Goal: Task Accomplishment & Management: Use online tool/utility

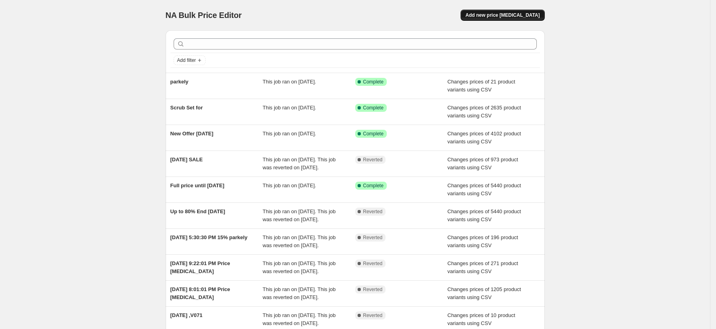
click at [526, 14] on span "Add new price [MEDICAL_DATA]" at bounding box center [502, 15] width 74 height 6
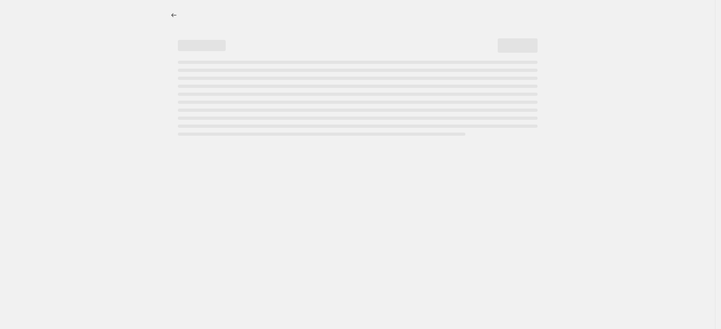
select select "percentage"
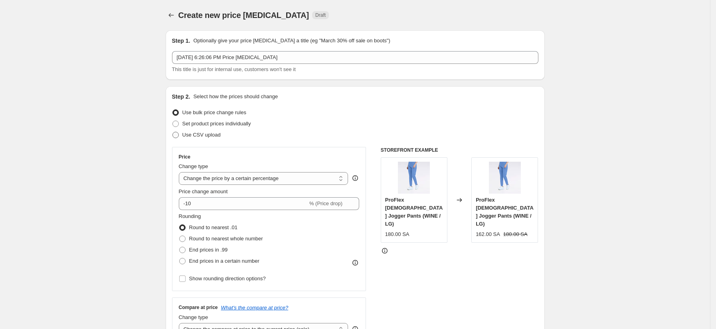
click at [199, 132] on span "Use CSV upload" at bounding box center [201, 135] width 38 height 6
click at [173, 132] on input "Use CSV upload" at bounding box center [172, 132] width 0 height 0
radio input "true"
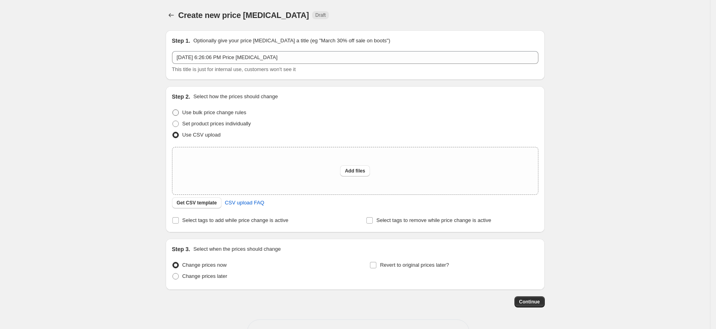
click at [212, 112] on span "Use bulk price change rules" at bounding box center [214, 112] width 64 height 6
click at [173, 110] on input "Use bulk price change rules" at bounding box center [172, 109] width 0 height 0
radio input "true"
select select "percentage"
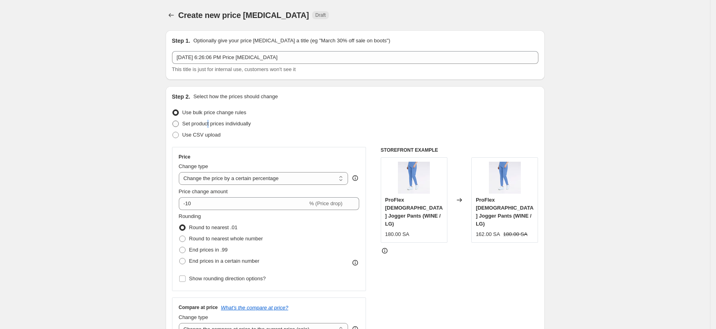
click at [212, 123] on span "Set product prices individually" at bounding box center [216, 124] width 69 height 6
click at [173, 121] on input "Set product prices individually" at bounding box center [172, 121] width 0 height 0
radio input "true"
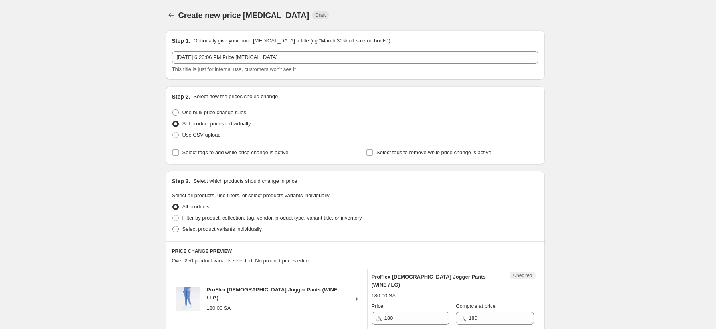
click at [219, 228] on span "Select product variants individually" at bounding box center [221, 229] width 79 height 6
click at [173, 226] on input "Select product variants individually" at bounding box center [172, 226] width 0 height 0
radio input "true"
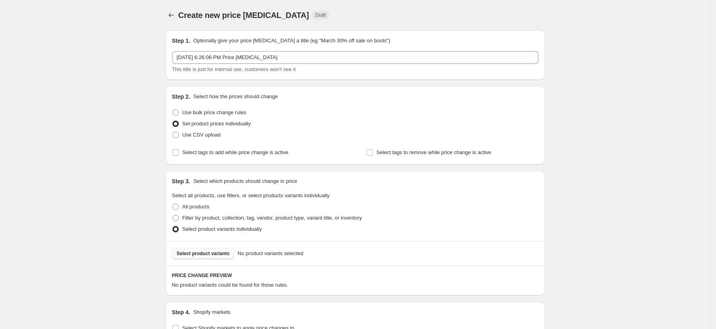
click at [201, 253] on span "Select product variants" at bounding box center [203, 253] width 53 height 6
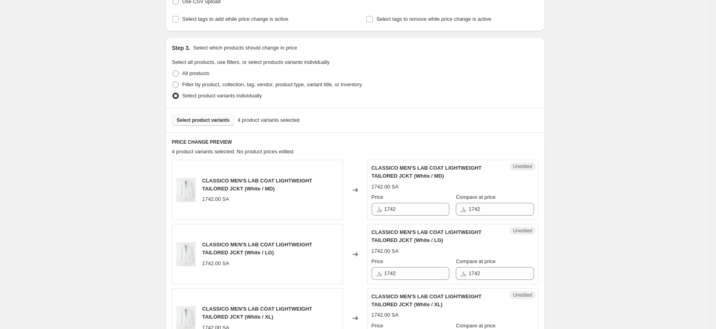
scroll to position [177, 0]
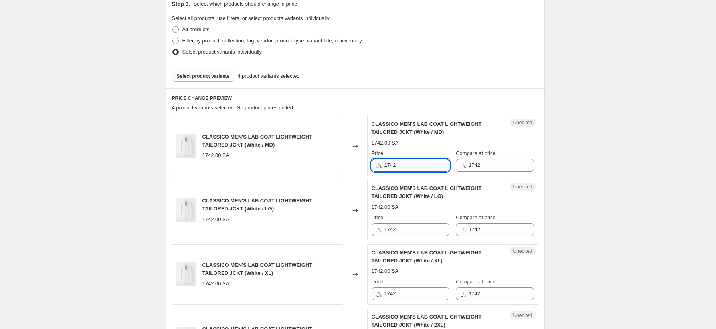
click at [395, 170] on input "1742" at bounding box center [416, 165] width 65 height 13
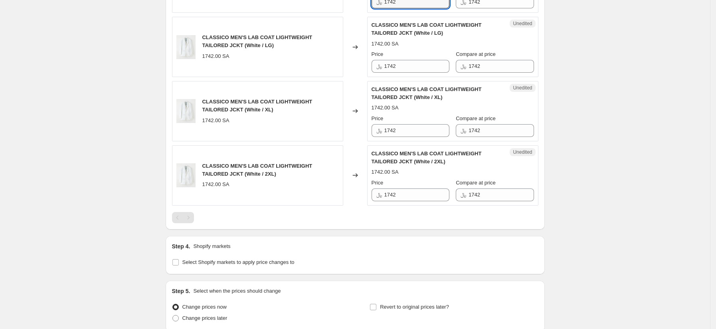
scroll to position [321, 0]
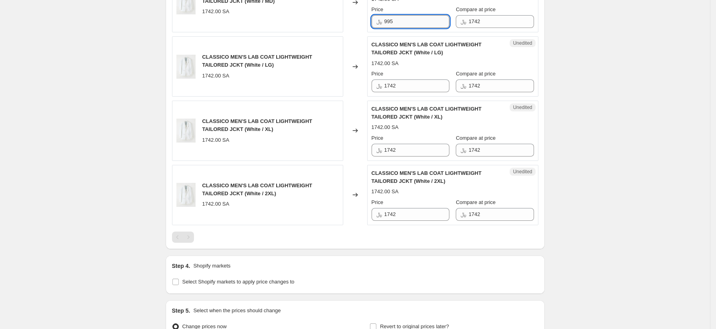
click at [404, 23] on input "995" at bounding box center [416, 21] width 65 height 13
type input "995"
click at [403, 88] on input "1742" at bounding box center [416, 85] width 65 height 13
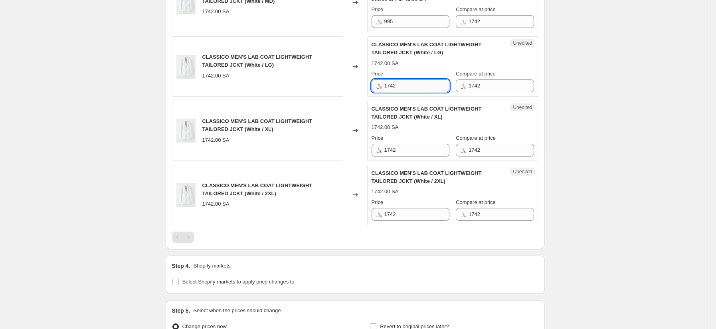
click at [403, 88] on input "1742" at bounding box center [416, 85] width 65 height 13
paste input "995"
type input "995"
click at [421, 148] on input "1742" at bounding box center [416, 150] width 65 height 13
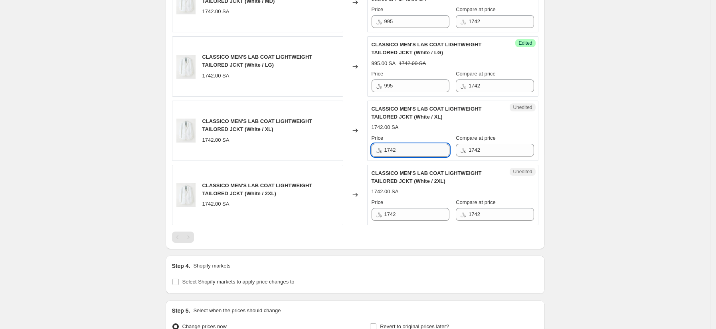
click at [421, 148] on input "1742" at bounding box center [416, 150] width 65 height 13
paste input "995"
type input "995"
click at [407, 214] on input "1742" at bounding box center [416, 214] width 65 height 13
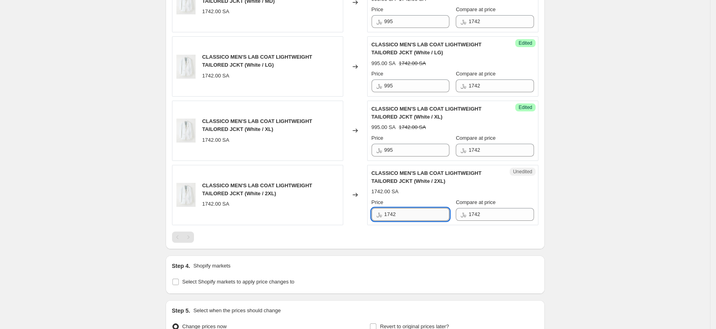
click at [407, 214] on input "1742" at bounding box center [416, 214] width 65 height 13
paste input "995"
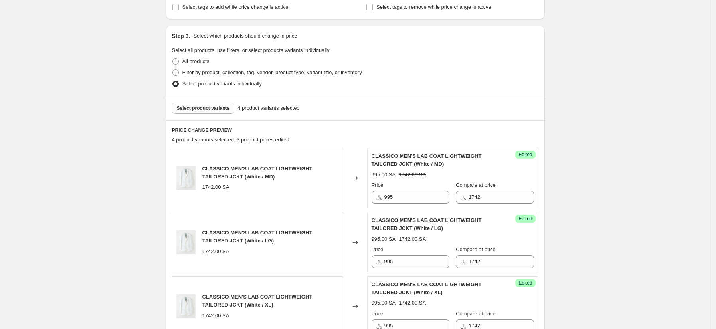
scroll to position [143, 0]
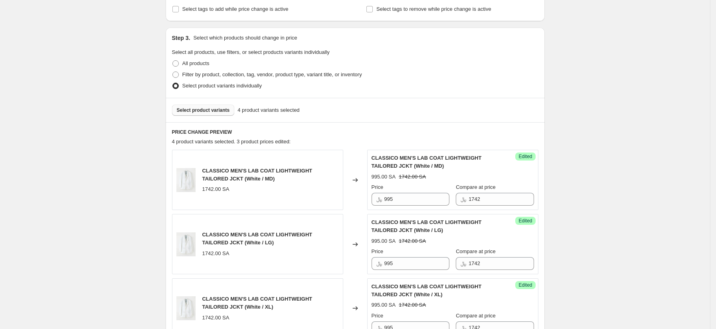
type input "995"
click at [689, 87] on div "Create new price [MEDICAL_DATA]. This page is ready Create new price [MEDICAL_D…" at bounding box center [355, 226] width 710 height 738
click at [207, 86] on span "Select product variants individually" at bounding box center [221, 86] width 79 height 6
click at [173, 83] on input "Select product variants individually" at bounding box center [172, 83] width 0 height 0
click at [207, 86] on span "Select product variants individually" at bounding box center [221, 86] width 79 height 6
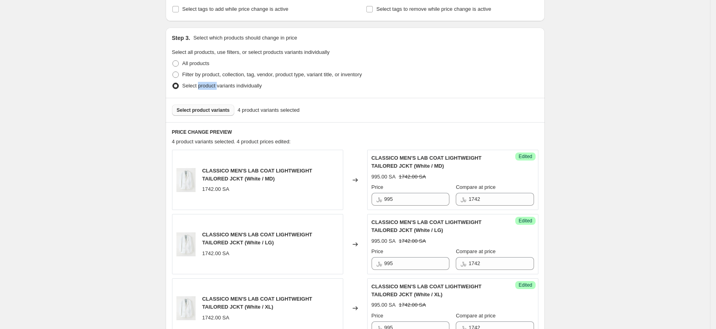
click at [173, 83] on input "Select product variants individually" at bounding box center [172, 83] width 0 height 0
click at [207, 86] on span "Select product variants individually" at bounding box center [221, 86] width 79 height 6
click at [173, 83] on input "Select product variants individually" at bounding box center [172, 83] width 0 height 0
click at [595, 117] on div "Create new price [MEDICAL_DATA]. This page is ready Create new price [MEDICAL_D…" at bounding box center [355, 226] width 710 height 738
click at [238, 68] on div "All products" at bounding box center [355, 63] width 366 height 11
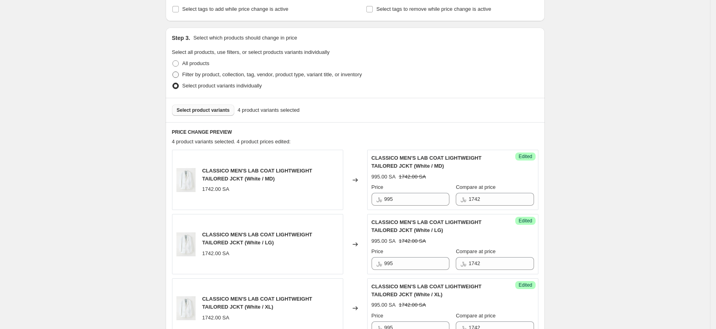
click at [247, 75] on span "Filter by product, collection, tag, vendor, product type, variant title, or inv…" at bounding box center [272, 74] width 180 height 6
click at [173, 72] on input "Filter by product, collection, tag, vendor, product type, variant title, or inv…" at bounding box center [172, 71] width 0 height 0
radio input "true"
click at [247, 75] on span "Filter by product, collection, tag, vendor, product type, variant title, or inv…" at bounding box center [272, 74] width 180 height 6
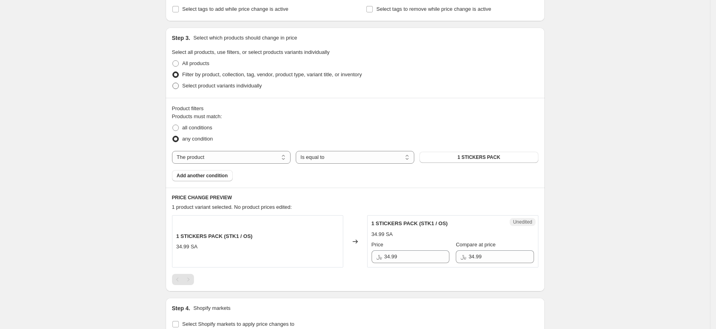
click at [227, 86] on span "Select product variants individually" at bounding box center [221, 86] width 79 height 6
click at [173, 83] on input "Select product variants individually" at bounding box center [172, 83] width 0 height 0
radio input "true"
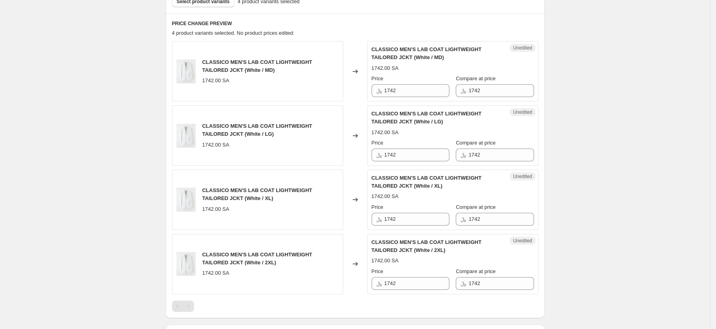
scroll to position [232, 0]
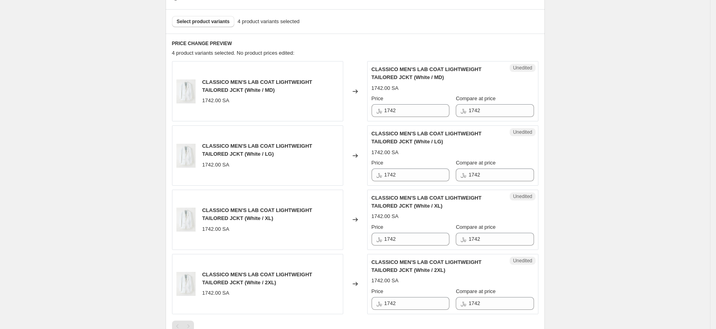
click at [220, 15] on div "Select product variants 4 product variants selected" at bounding box center [355, 21] width 379 height 24
click at [218, 17] on button "Select product variants" at bounding box center [203, 21] width 63 height 11
click at [415, 111] on input "1742" at bounding box center [416, 110] width 65 height 13
click at [415, 112] on input "995" at bounding box center [416, 110] width 65 height 13
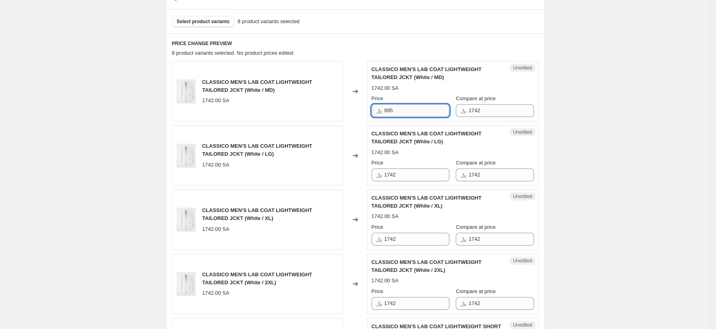
click at [414, 112] on input "995" at bounding box center [416, 110] width 65 height 13
type input "995"
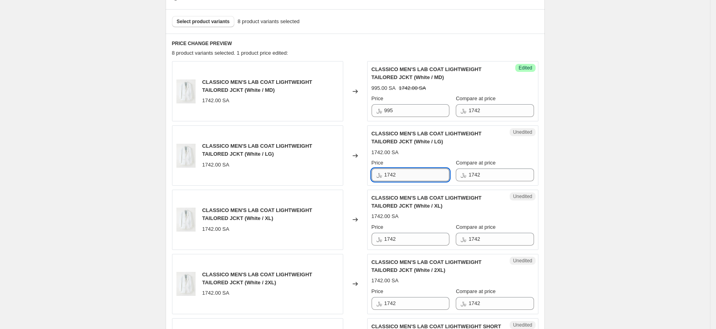
click at [412, 176] on input "1742" at bounding box center [416, 174] width 65 height 13
paste input "995"
type input "995"
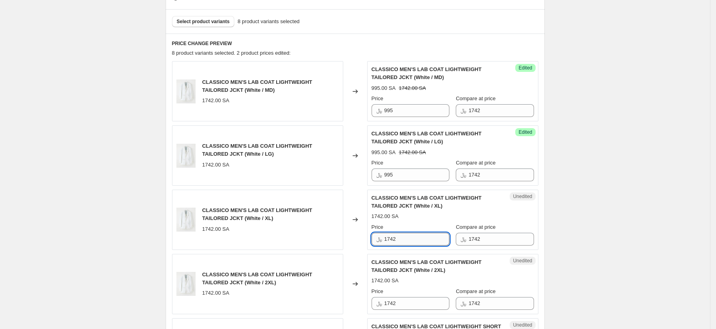
click at [401, 243] on input "1742" at bounding box center [416, 239] width 65 height 13
paste input "995"
type input "995"
click at [422, 299] on input "1742" at bounding box center [416, 303] width 65 height 13
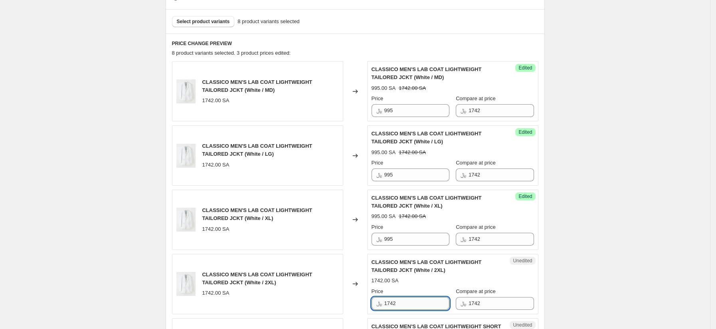
click at [422, 299] on input "1742" at bounding box center [416, 303] width 65 height 13
paste input "995"
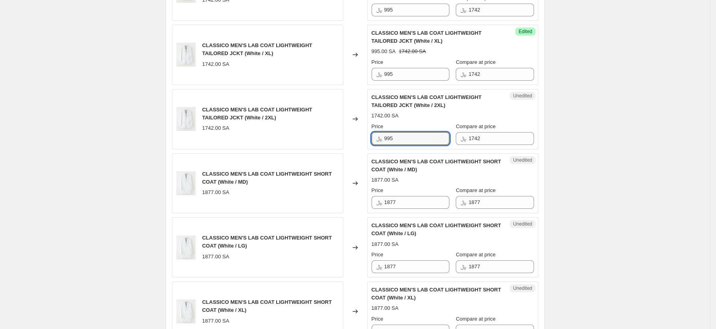
scroll to position [409, 0]
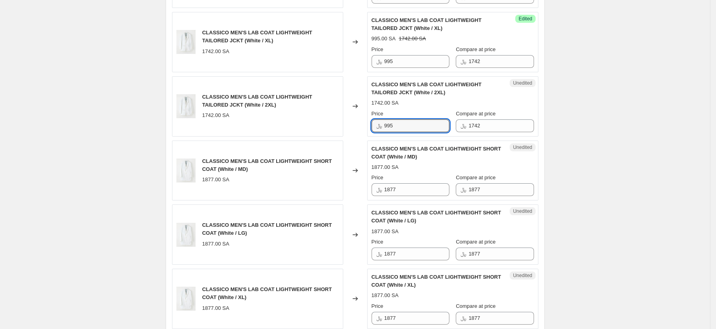
type input "995"
click at [413, 182] on div "Price ﷼ 1877" at bounding box center [410, 185] width 78 height 22
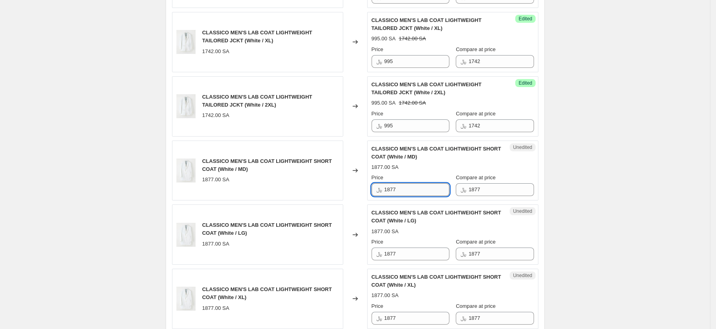
click at [415, 189] on input "1877" at bounding box center [416, 189] width 65 height 13
paste input "995"
type input "995"
click at [411, 251] on input "1877" at bounding box center [416, 253] width 65 height 13
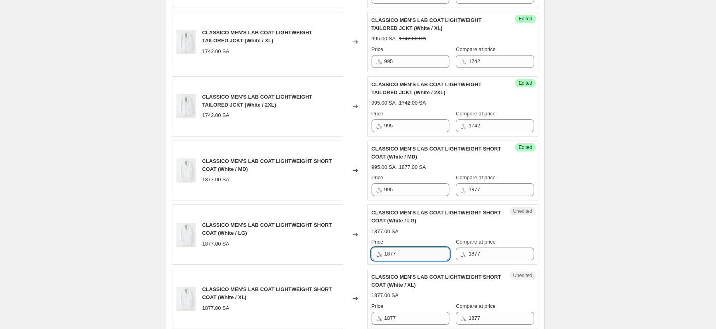
click at [411, 251] on input "1877" at bounding box center [416, 253] width 65 height 13
paste input "995"
type input "995"
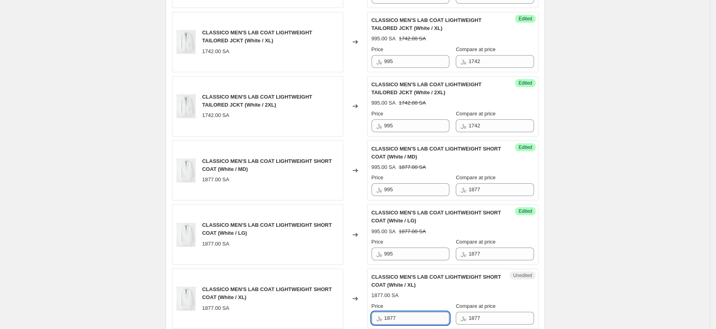
click at [404, 319] on input "1877" at bounding box center [416, 318] width 65 height 13
click at [403, 319] on input "1877" at bounding box center [416, 318] width 65 height 13
paste input "995"
click at [401, 323] on input "1877995" at bounding box center [416, 318] width 65 height 13
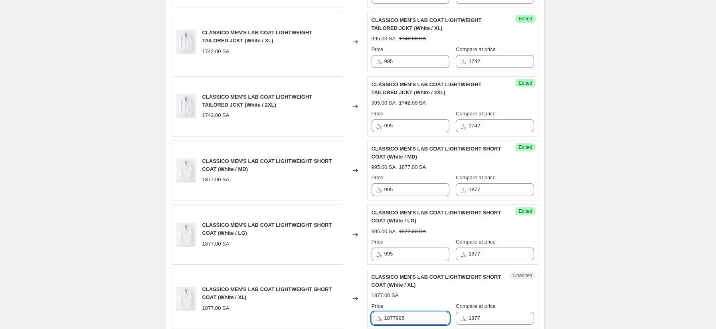
paste input "text"
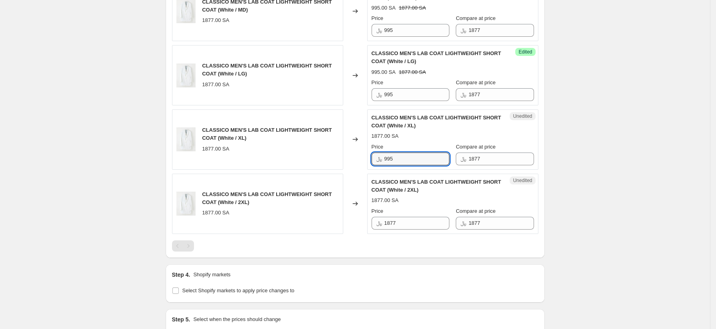
scroll to position [587, 0]
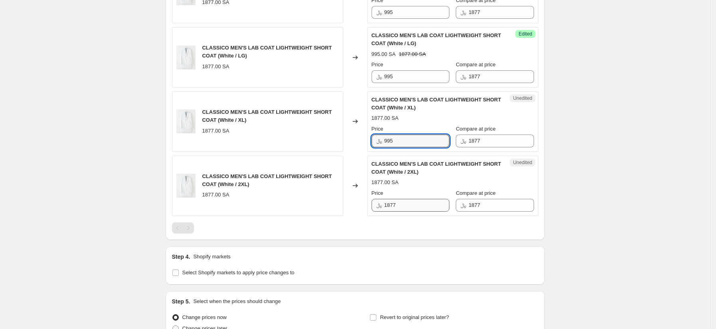
type input "995"
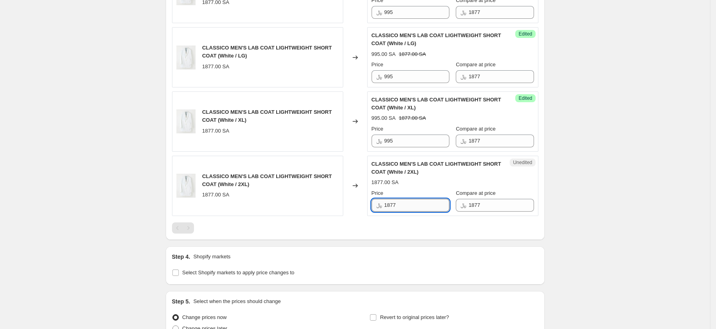
click at [397, 205] on input "1877" at bounding box center [416, 205] width 65 height 13
paste input "995"
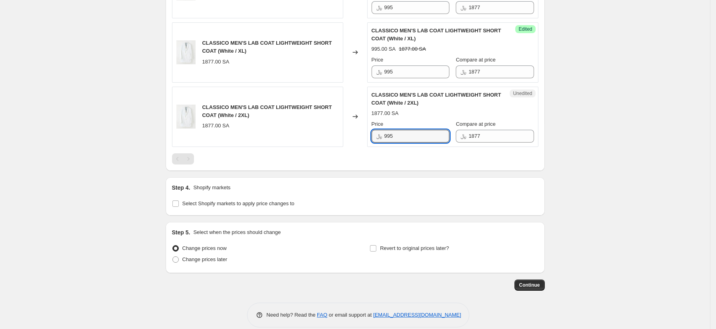
scroll to position [666, 0]
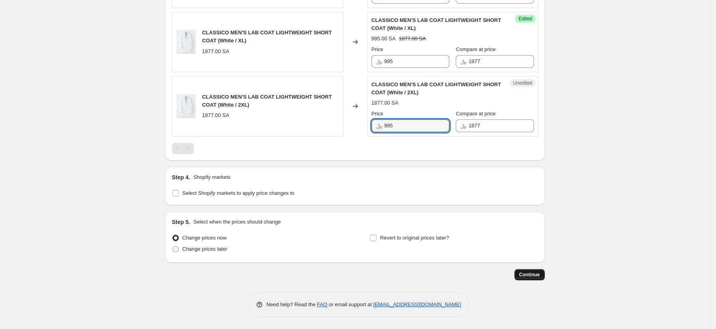
type input "995"
click at [529, 273] on span "Continue" at bounding box center [529, 274] width 21 height 6
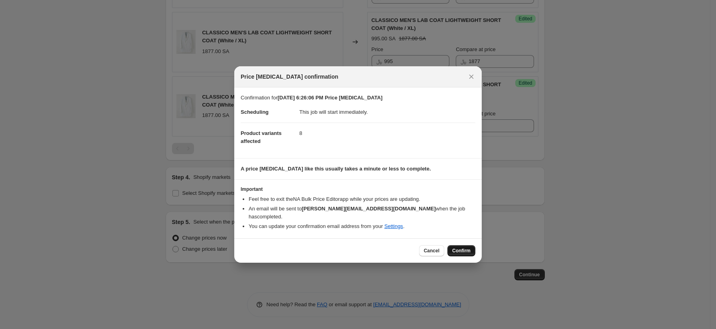
click at [462, 249] on span "Confirm" at bounding box center [461, 250] width 18 height 6
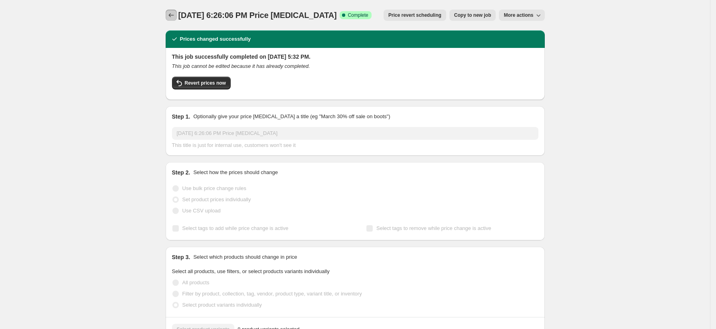
click at [174, 17] on icon "Price change jobs" at bounding box center [171, 15] width 8 height 8
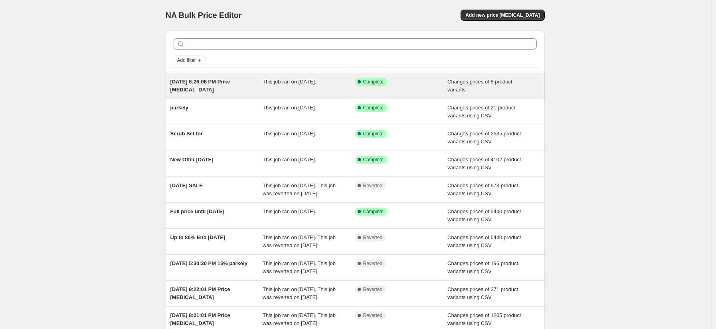
click at [206, 83] on span "[DATE] 6:26:06 PM Price [MEDICAL_DATA]" at bounding box center [200, 86] width 60 height 14
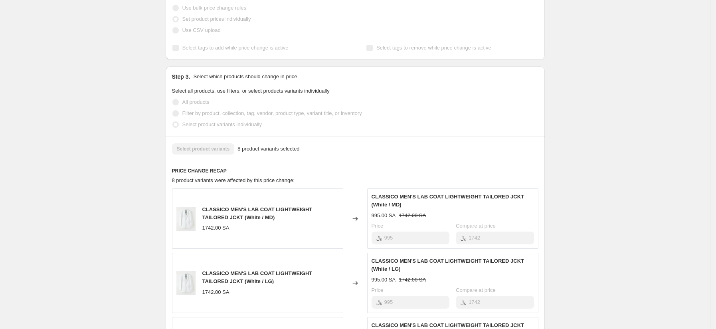
scroll to position [177, 0]
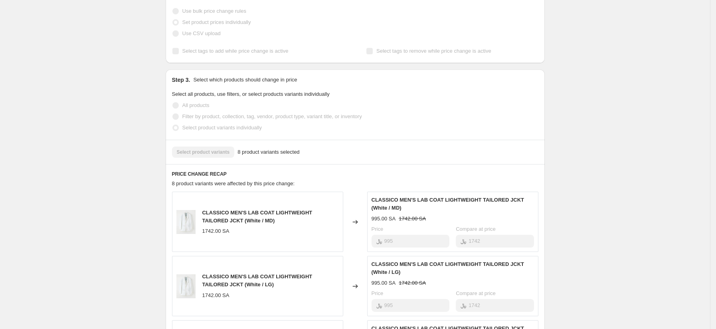
click at [203, 125] on span "Select product variants individually" at bounding box center [221, 127] width 79 height 6
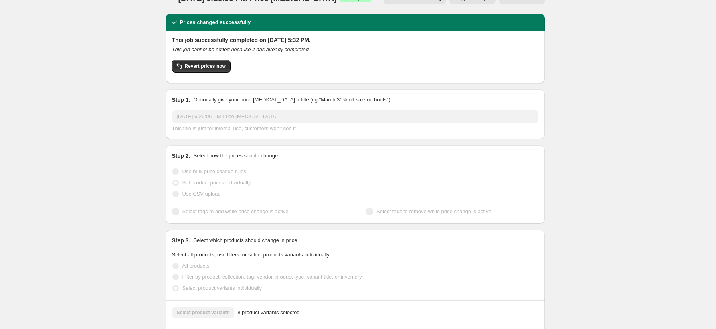
scroll to position [0, 0]
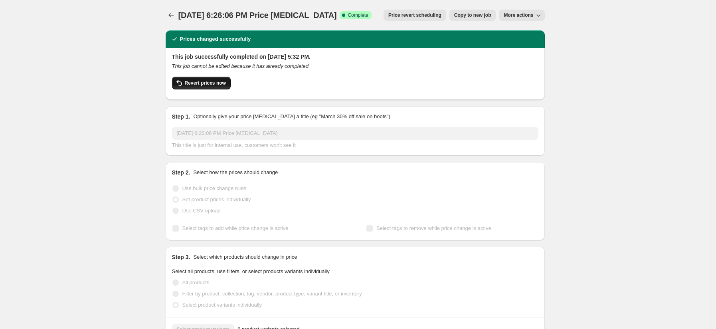
click at [201, 81] on span "Revert prices now" at bounding box center [205, 83] width 41 height 6
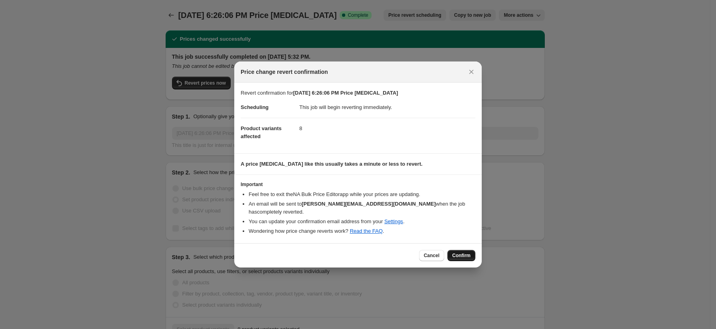
click at [464, 252] on span "Confirm" at bounding box center [461, 255] width 18 height 6
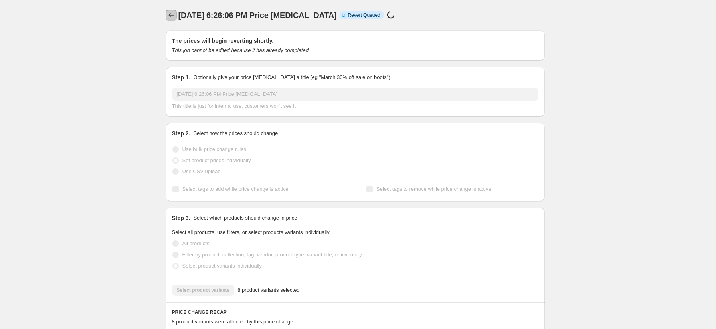
click at [175, 14] on icon "Price change jobs" at bounding box center [171, 15] width 8 height 8
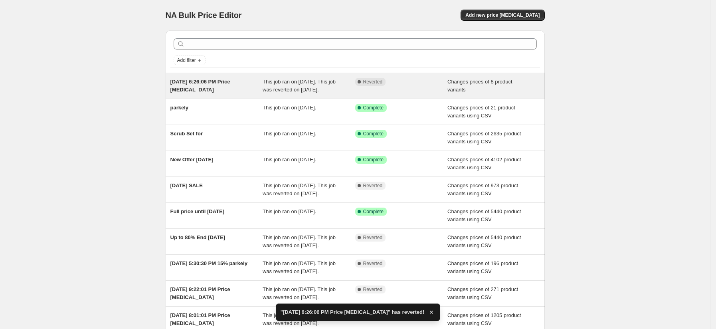
click at [468, 81] on span "Changes prices of 8 product variants" at bounding box center [479, 86] width 65 height 14
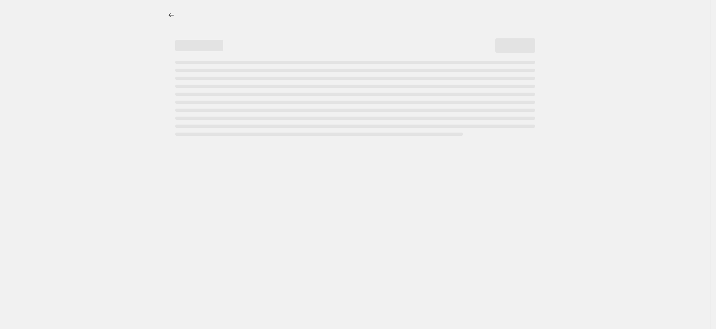
select select "percentage"
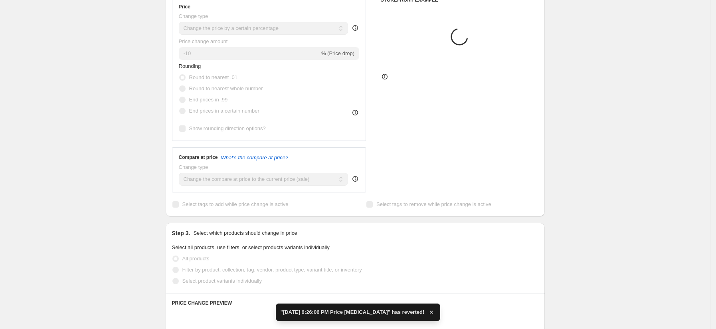
radio input "false"
radio input "true"
radio input "false"
radio input "true"
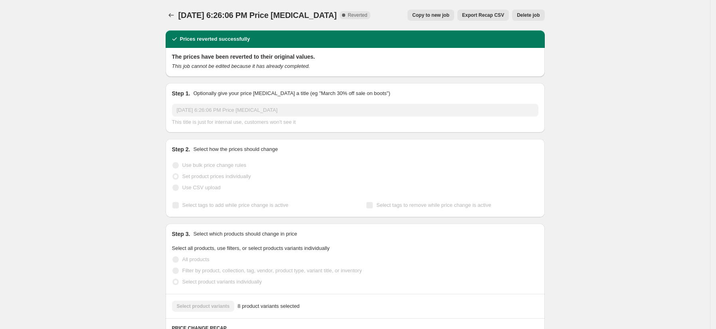
click at [528, 12] on span "Delete job" at bounding box center [528, 15] width 23 height 6
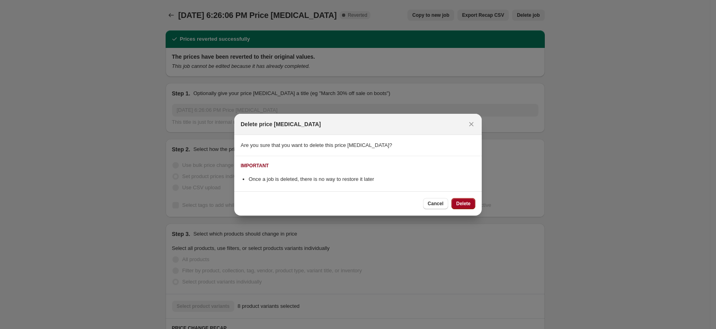
click at [468, 202] on span "Delete" at bounding box center [463, 203] width 14 height 6
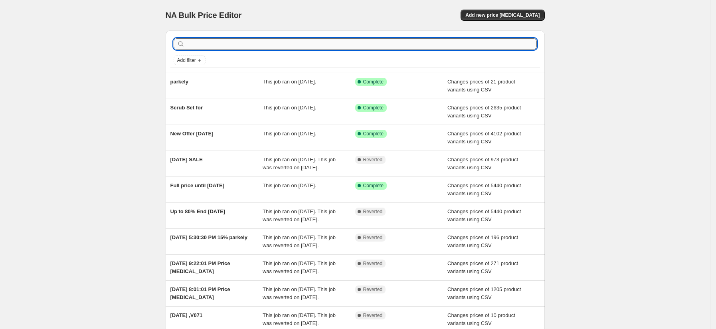
click at [232, 41] on input "text" at bounding box center [361, 43] width 350 height 11
click at [524, 16] on span "Add new price [MEDICAL_DATA]" at bounding box center [502, 15] width 74 height 6
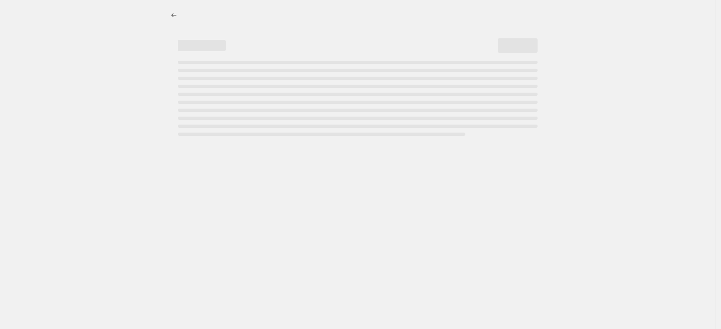
select select "percentage"
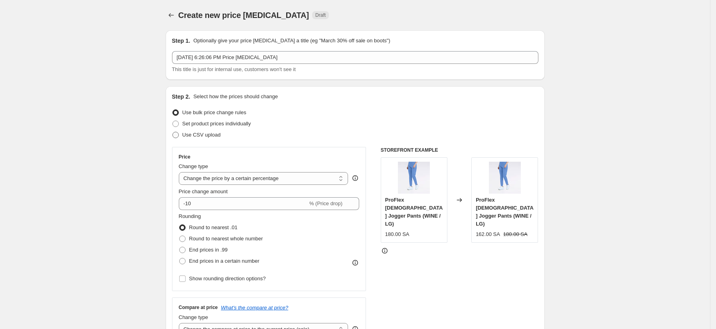
click at [197, 133] on span "Use CSV upload" at bounding box center [201, 135] width 38 height 6
click at [173, 132] on input "Use CSV upload" at bounding box center [172, 132] width 0 height 0
radio input "true"
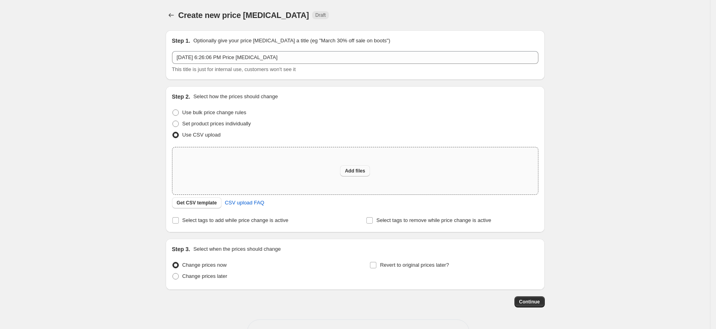
click at [354, 170] on span "Add files" at bounding box center [355, 171] width 20 height 6
click at [196, 200] on button "Get CSV template" at bounding box center [197, 202] width 50 height 11
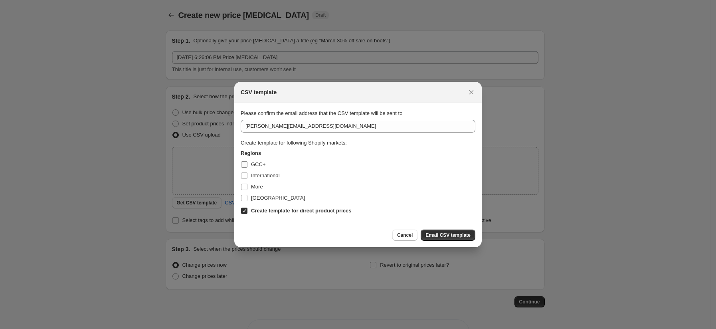
click at [256, 164] on span "GCC+" at bounding box center [258, 164] width 14 height 6
click at [247, 164] on input "GCC+" at bounding box center [244, 164] width 6 height 6
checkbox input "true"
click at [259, 171] on div "Regions GCC+ International More [GEOGRAPHIC_DATA] Create template for direct pr…" at bounding box center [358, 182] width 235 height 67
click at [262, 182] on label "More" at bounding box center [252, 186] width 22 height 11
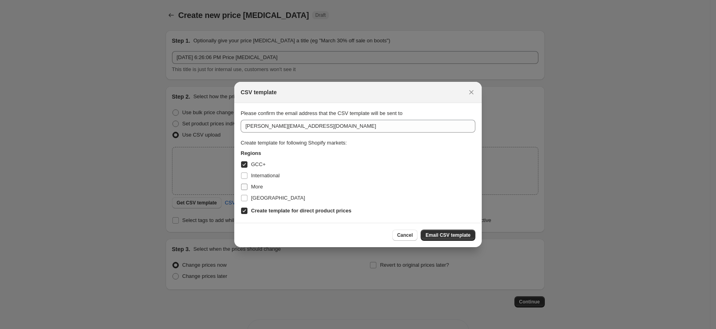
click at [247, 184] on input "More" at bounding box center [244, 187] width 6 height 6
checkbox input "true"
click at [260, 177] on span "International" at bounding box center [265, 175] width 29 height 6
click at [247, 177] on input "International" at bounding box center [244, 175] width 6 height 6
checkbox input "true"
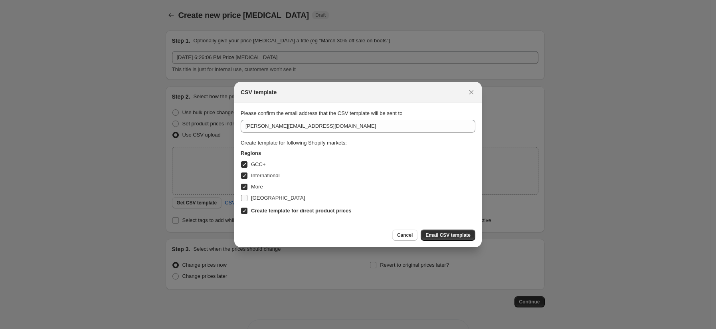
click at [259, 202] on label "[GEOGRAPHIC_DATA]" at bounding box center [273, 197] width 64 height 11
click at [247, 201] on input "[GEOGRAPHIC_DATA]" at bounding box center [244, 198] width 6 height 6
checkbox input "true"
click at [444, 230] on button "Email CSV template" at bounding box center [448, 234] width 55 height 11
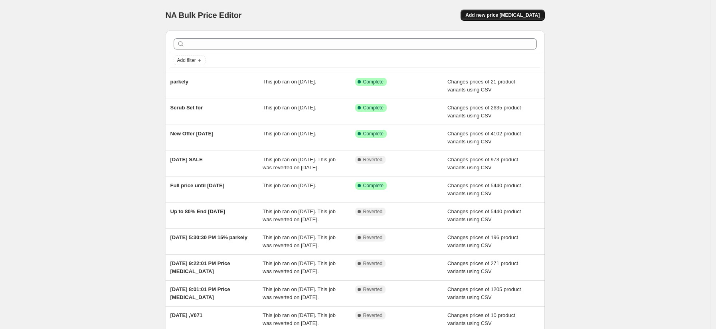
click at [500, 14] on span "Add new price [MEDICAL_DATA]" at bounding box center [502, 15] width 74 height 6
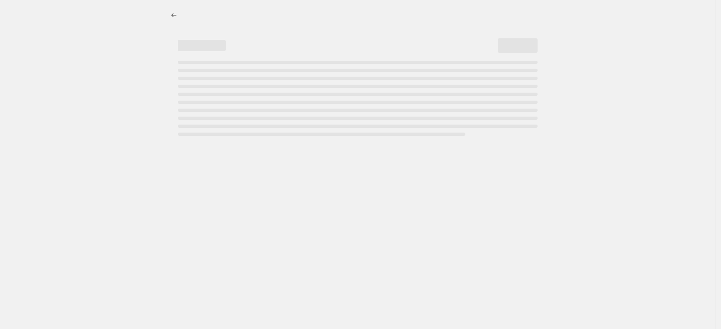
select select "percentage"
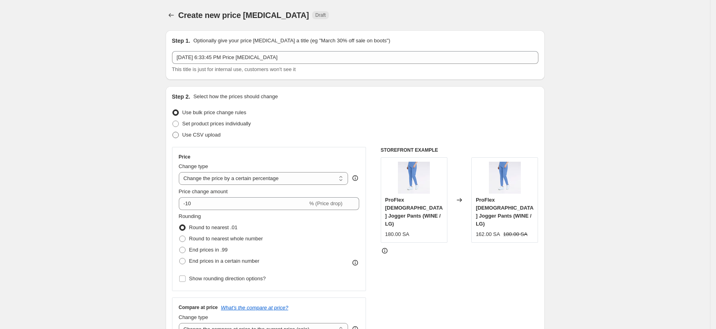
click at [206, 134] on span "Use CSV upload" at bounding box center [201, 135] width 38 height 6
click at [173, 132] on input "Use CSV upload" at bounding box center [172, 132] width 0 height 0
radio input "true"
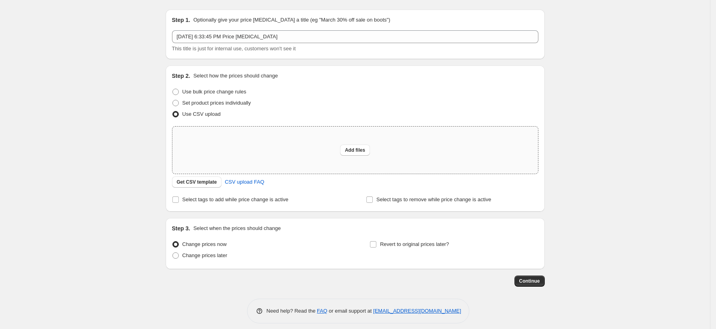
scroll to position [27, 0]
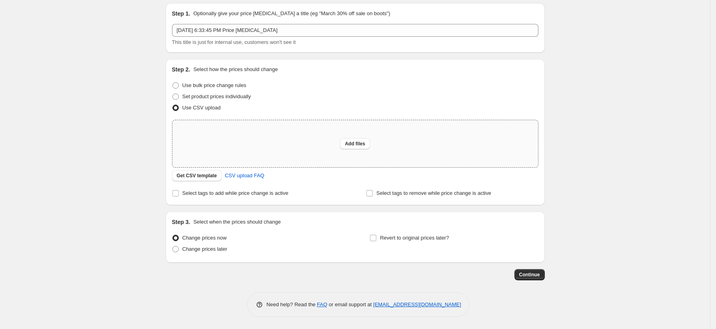
click at [341, 152] on div "Add files" at bounding box center [355, 143] width 366 height 47
type input "C:\fakepath\csv_template_user_4215611111111111111111111.csv"
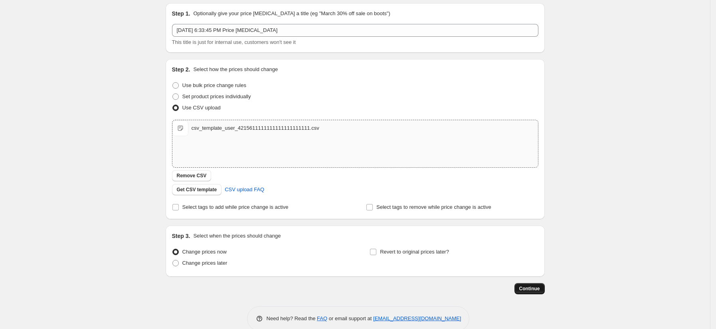
click at [532, 290] on span "Continue" at bounding box center [529, 288] width 21 height 6
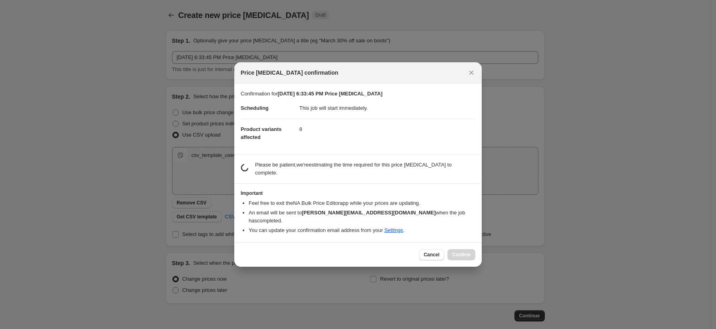
scroll to position [0, 0]
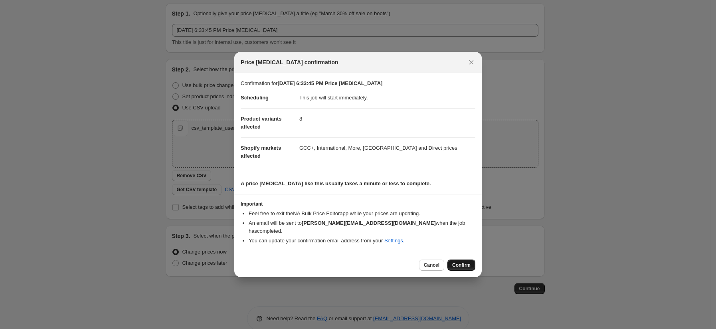
click at [468, 259] on button "Confirm" at bounding box center [461, 264] width 28 height 11
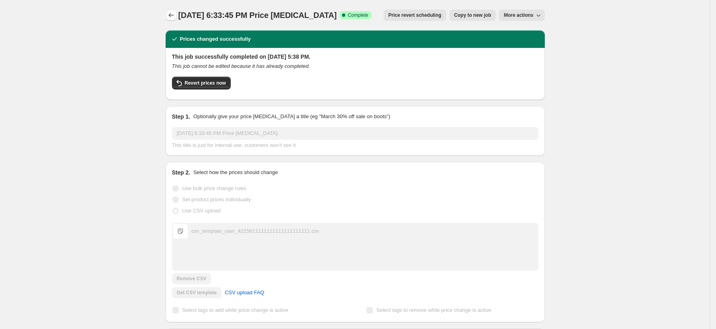
click at [173, 18] on icon "Price change jobs" at bounding box center [171, 15] width 8 height 8
